Goal: Task Accomplishment & Management: Use online tool/utility

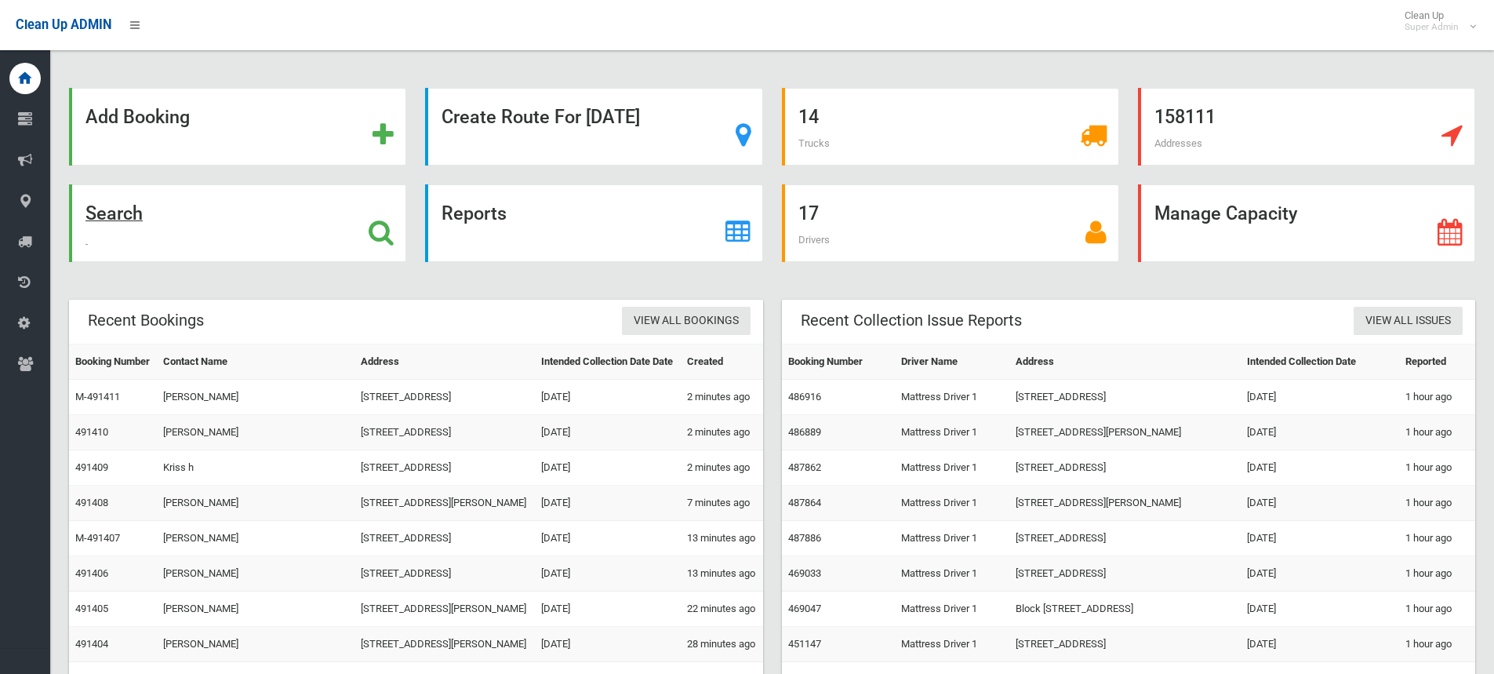
click at [391, 228] on icon at bounding box center [381, 232] width 25 height 27
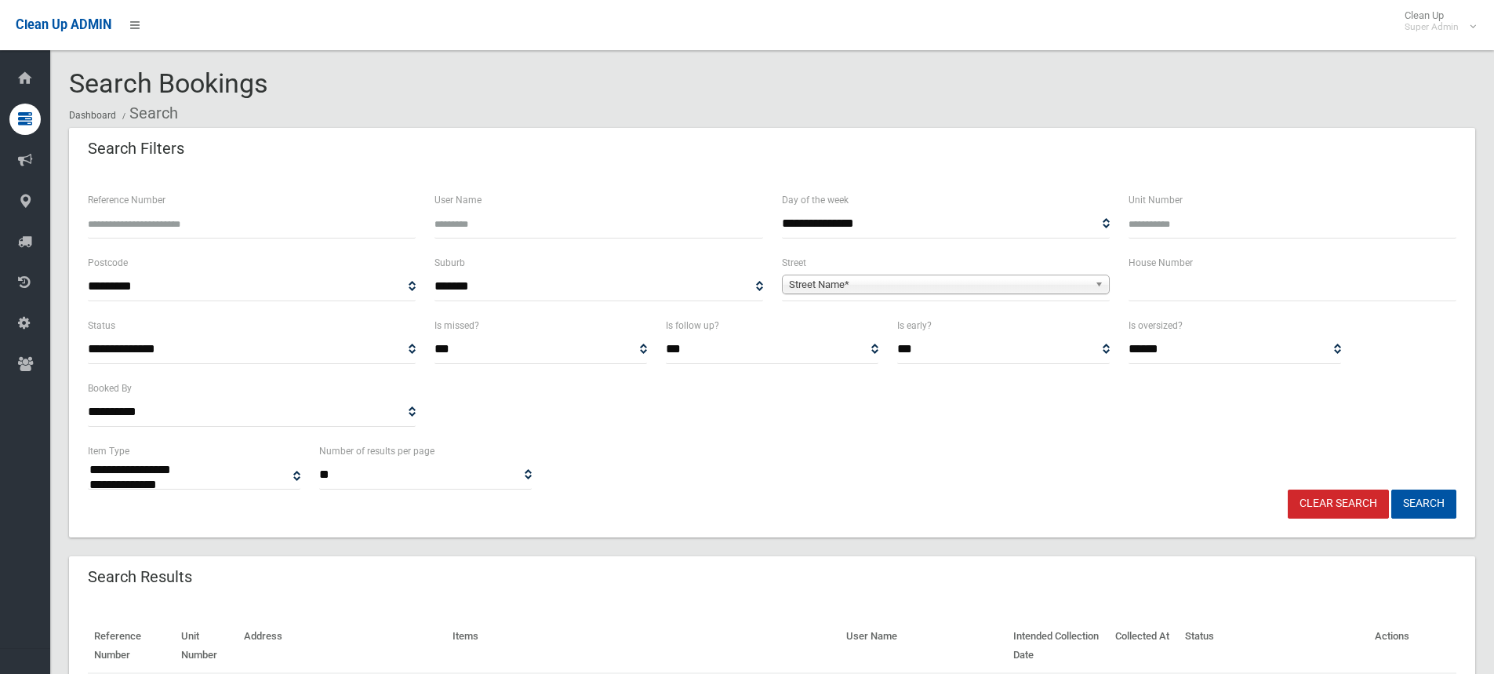
select select
click at [175, 226] on input "Reference Number" at bounding box center [252, 223] width 328 height 29
type input "******"
click at [1391, 489] on button "Search" at bounding box center [1423, 503] width 65 height 29
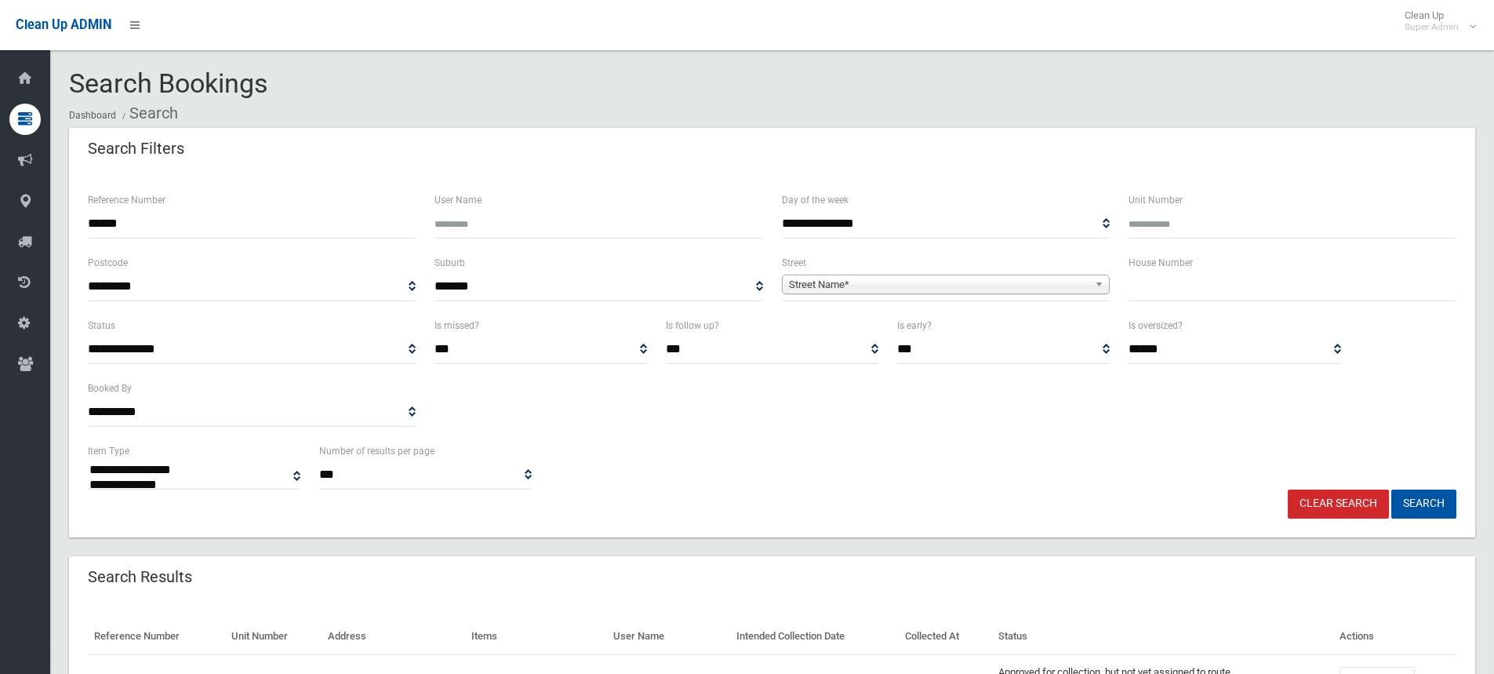
select select
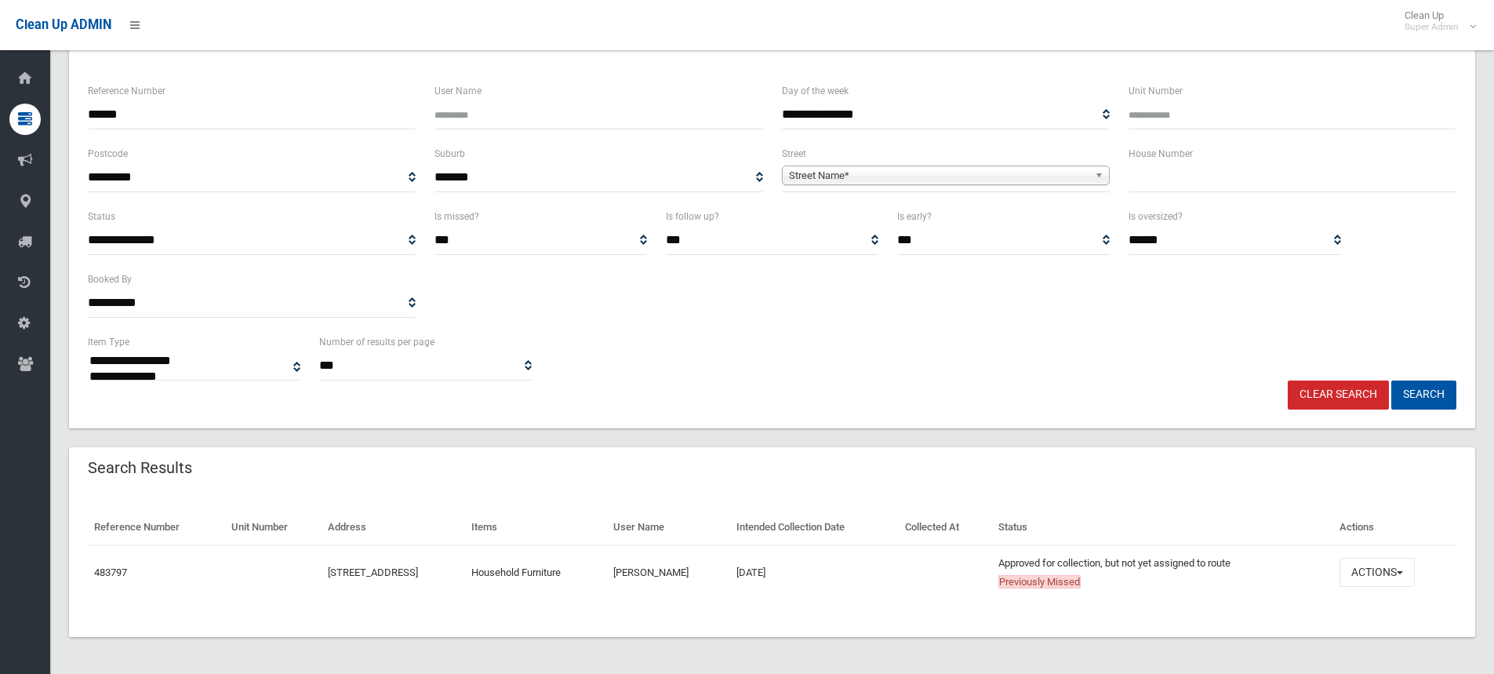
scroll to position [110, 0]
click at [1385, 564] on button "Actions" at bounding box center [1376, 571] width 75 height 29
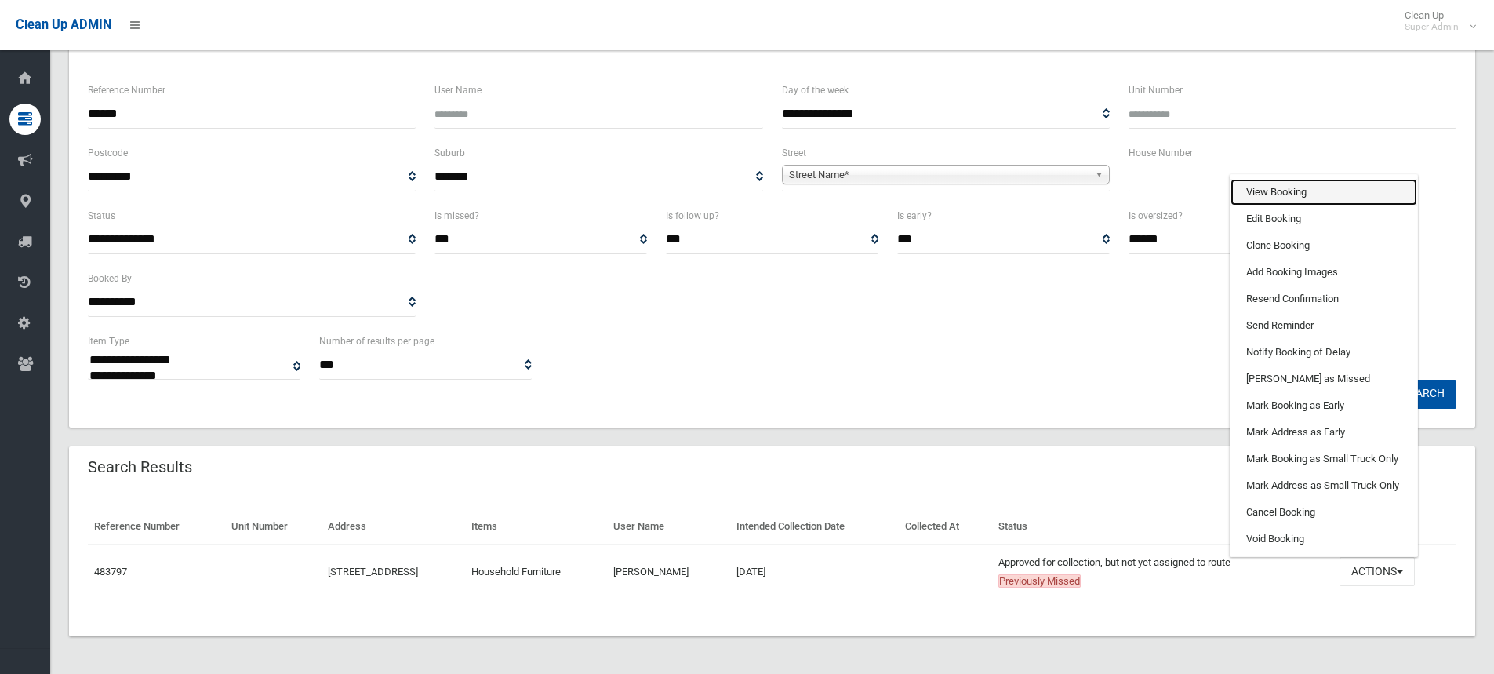
click at [1264, 194] on link "View Booking" at bounding box center [1323, 192] width 187 height 27
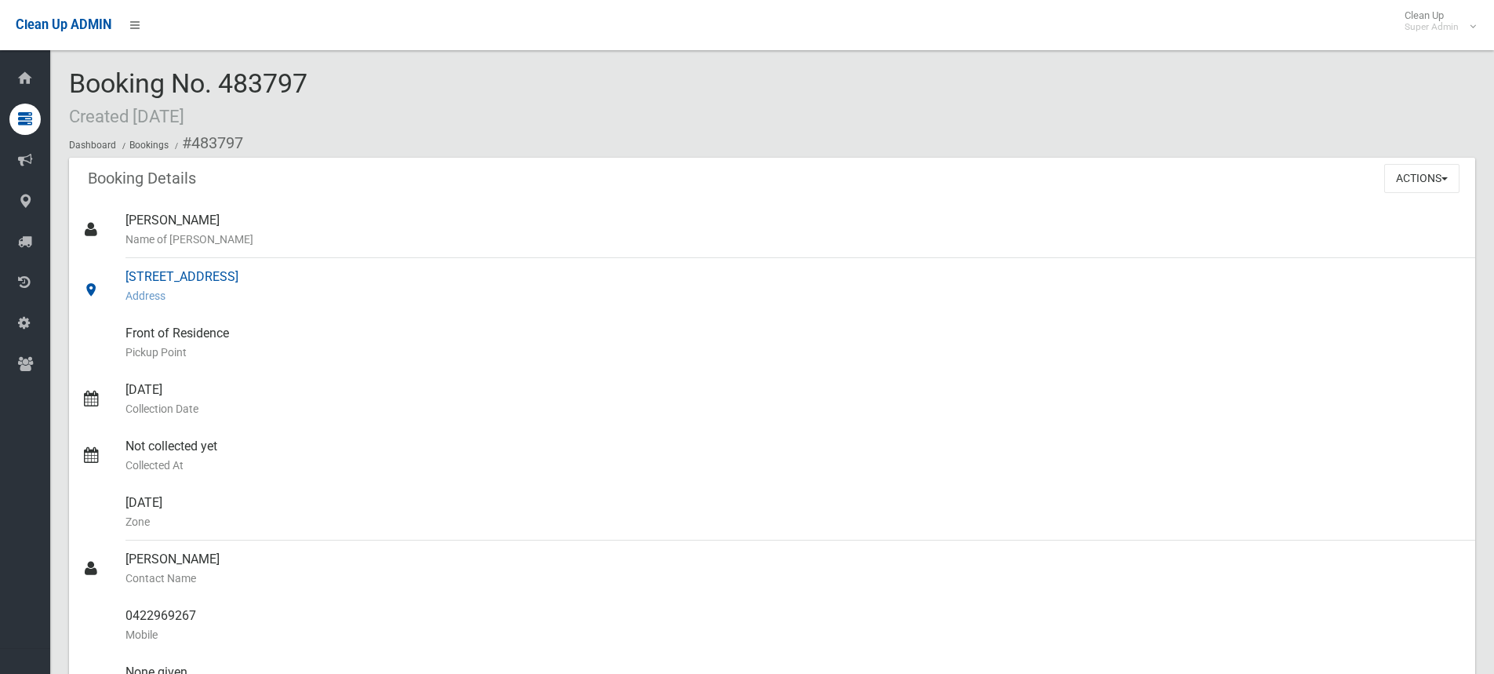
click at [158, 285] on div "67 Highcliff Road, EARLWOOD NSW 2206 Address" at bounding box center [793, 286] width 1337 height 56
drag, startPoint x: 126, startPoint y: 274, endPoint x: 290, endPoint y: 274, distance: 163.9
click at [290, 274] on div "67 Highcliff Road, EARLWOOD NSW 2206 Address" at bounding box center [793, 286] width 1337 height 56
copy div "67 Highcliff Road, EARLWOOD"
drag, startPoint x: 325, startPoint y: 81, endPoint x: 74, endPoint y: 77, distance: 251.8
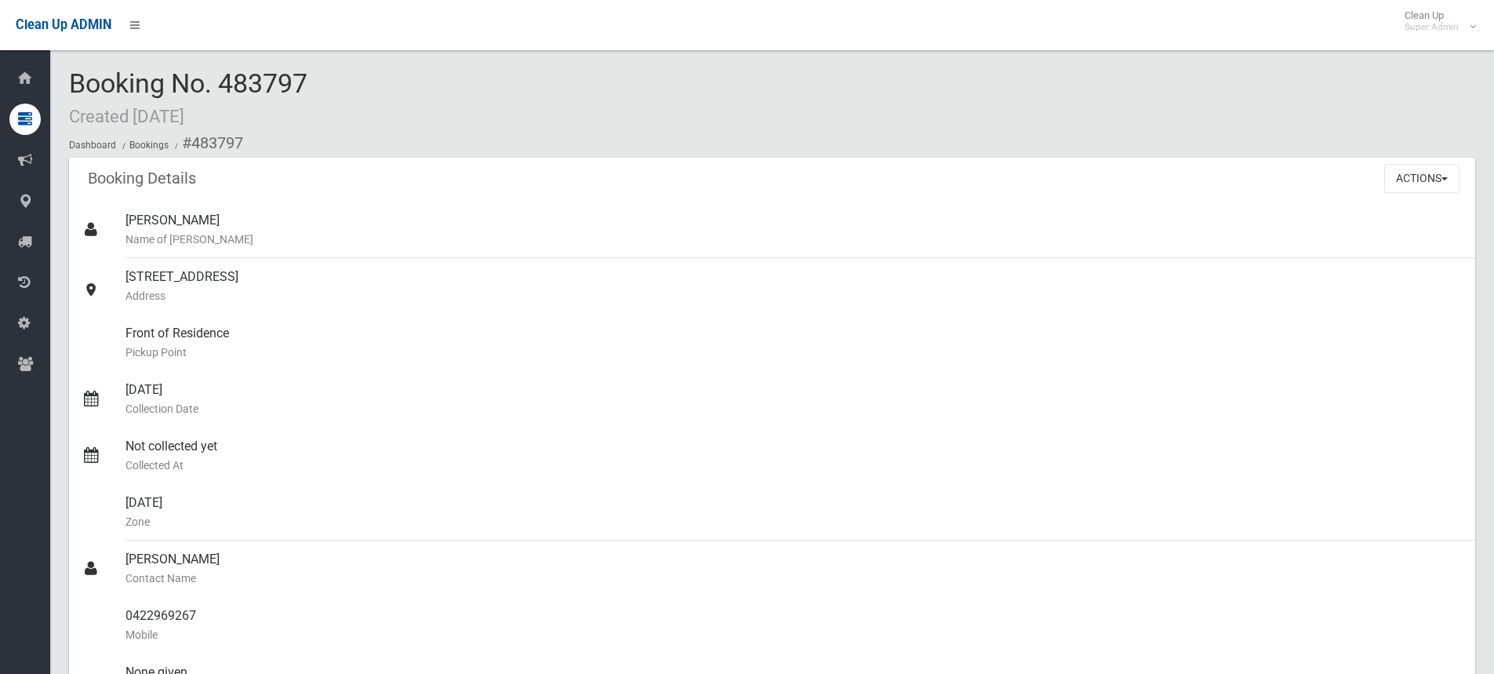
click at [74, 77] on div "Booking No. 483797 Created 07/09/2025 Dashboard Bookings #483797" at bounding box center [772, 113] width 1406 height 89
copy span "Booking No. 483797"
